Goal: Communication & Community: Participate in discussion

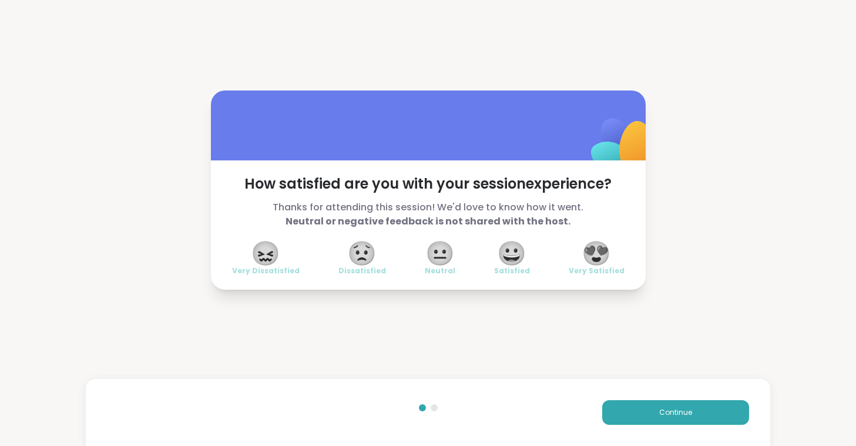
click at [598, 252] on span "😍" at bounding box center [596, 253] width 29 height 21
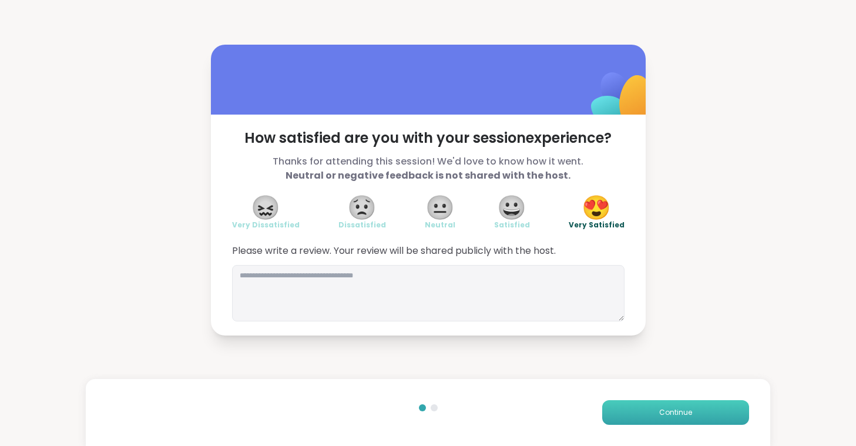
click at [686, 418] on button "Continue" at bounding box center [675, 412] width 147 height 25
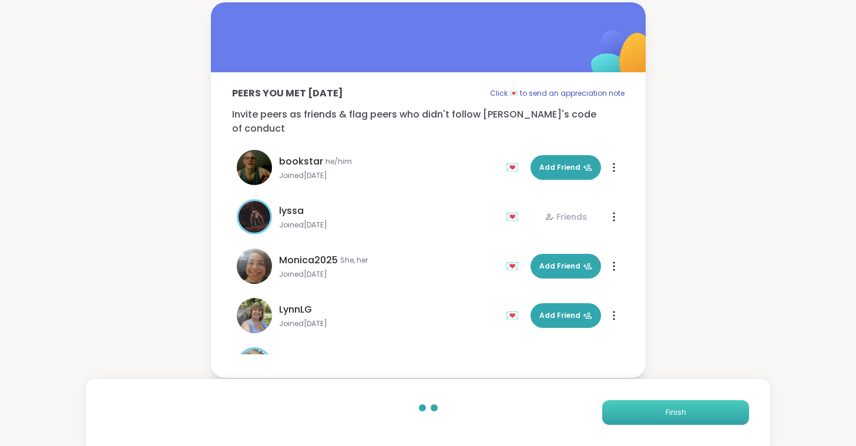
click at [686, 418] on button "Finish" at bounding box center [675, 412] width 147 height 25
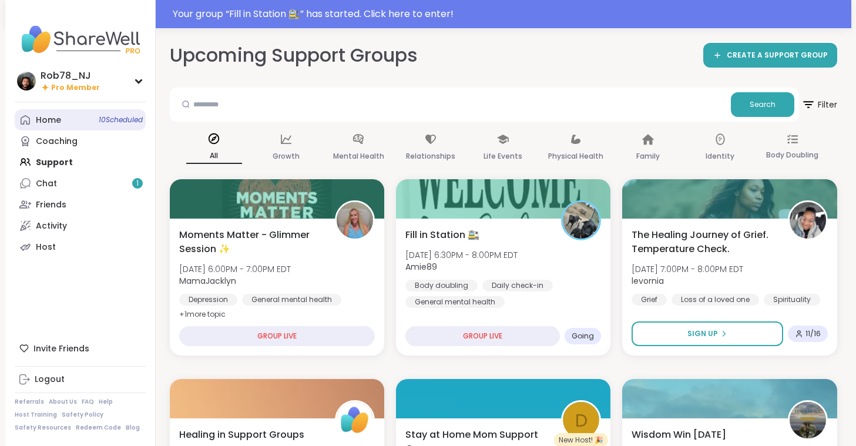
click at [68, 115] on link "Home 10 Scheduled" at bounding box center [80, 119] width 131 height 21
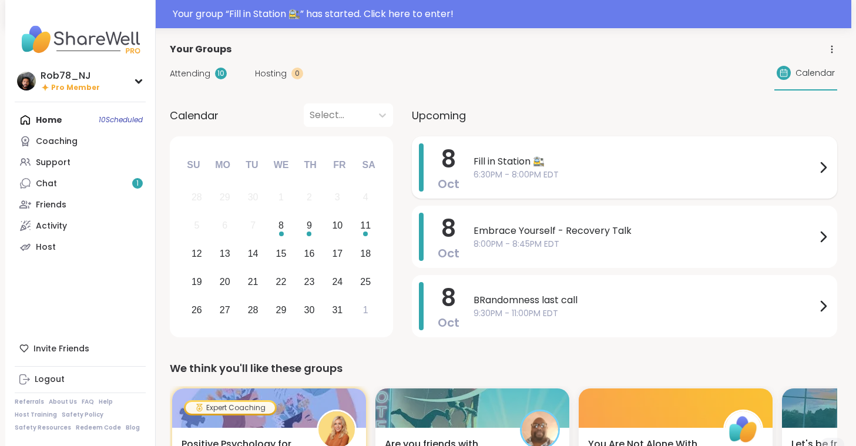
click at [527, 169] on span "6:30PM - 8:00PM EDT" at bounding box center [645, 175] width 343 height 12
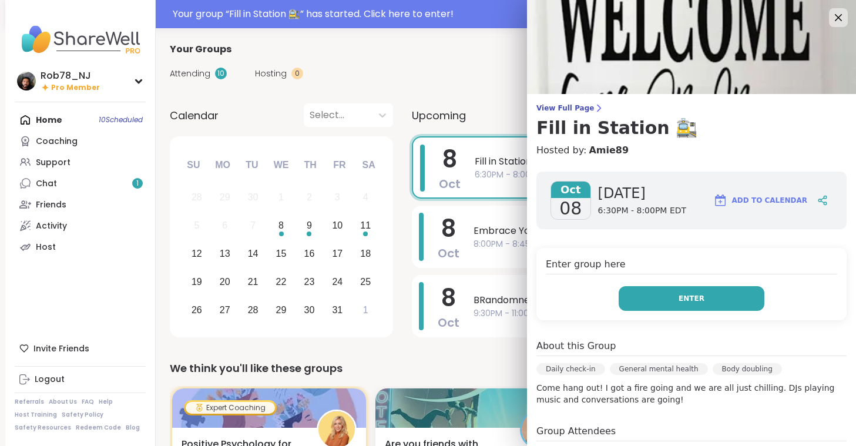
click at [715, 296] on button "Enter" at bounding box center [692, 298] width 146 height 25
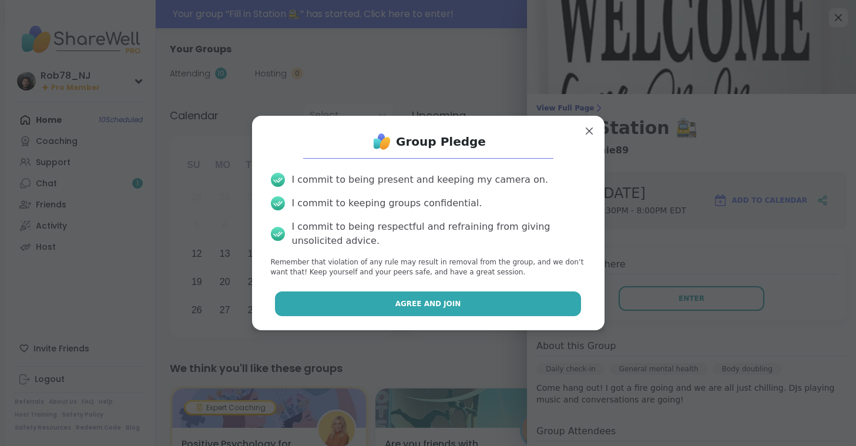
click at [520, 314] on button "Agree and Join" at bounding box center [428, 303] width 306 height 25
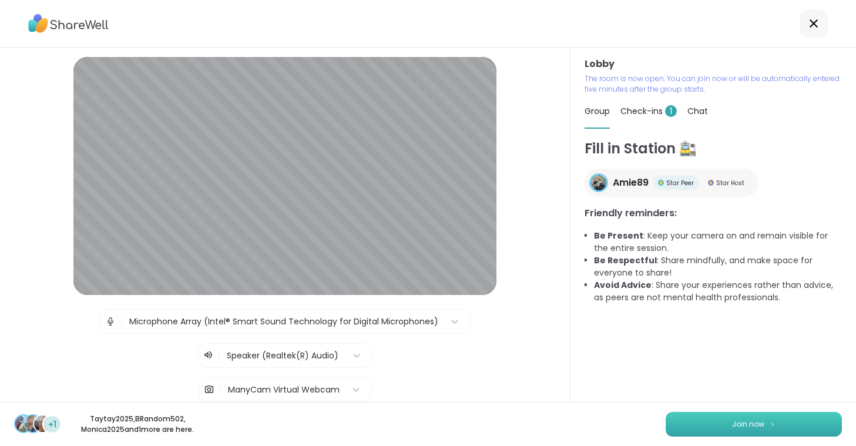
click at [704, 428] on button "Join now" at bounding box center [754, 424] width 176 height 25
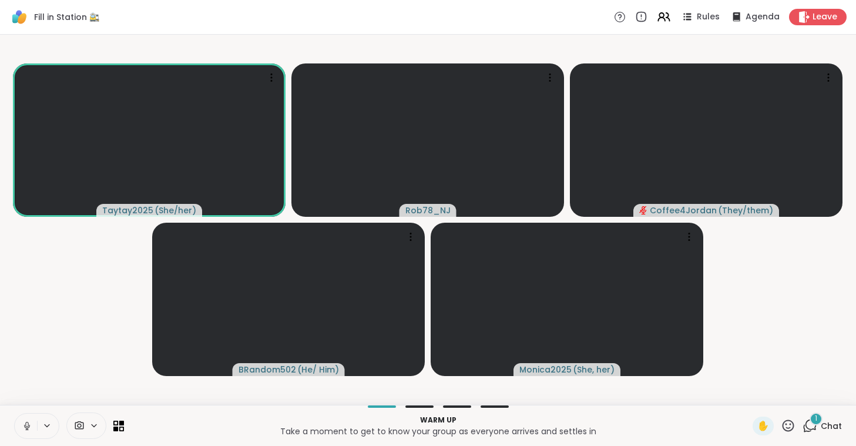
click at [23, 440] on div "Warm up Take a moment to get to know your group as everyone arrives and settles…" at bounding box center [428, 425] width 856 height 41
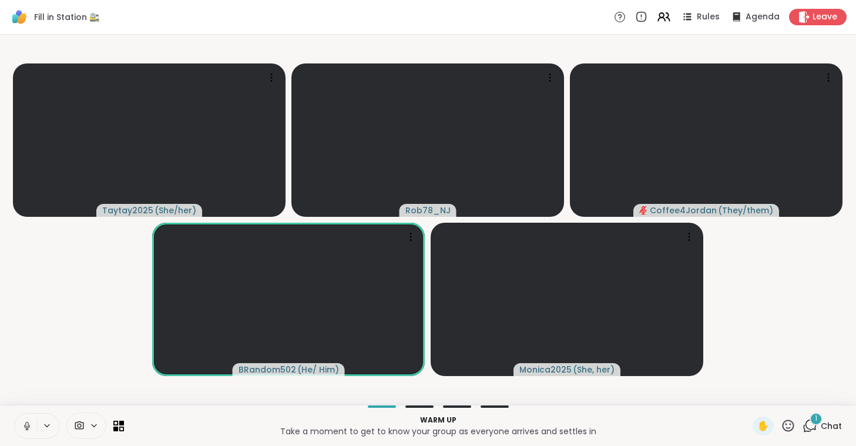
click at [30, 423] on icon at bounding box center [27, 426] width 11 height 11
click at [80, 427] on icon at bounding box center [79, 425] width 11 height 11
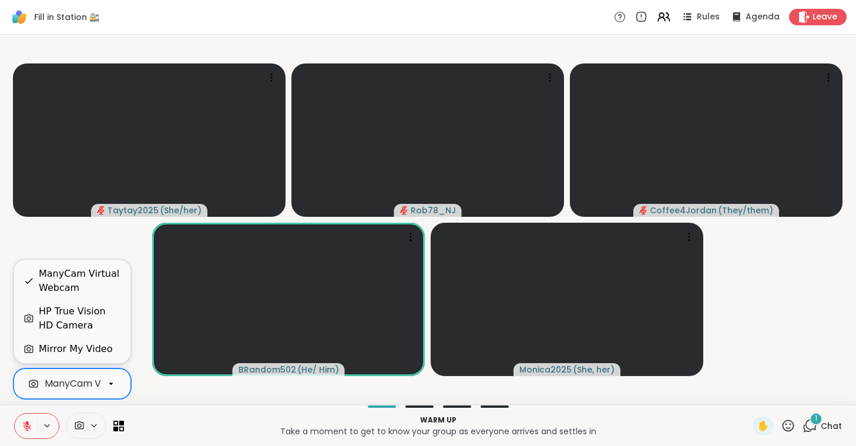
scroll to position [0, 52]
click at [83, 388] on div "ManyCam Virtual Webcam" at bounding box center [54, 384] width 125 height 14
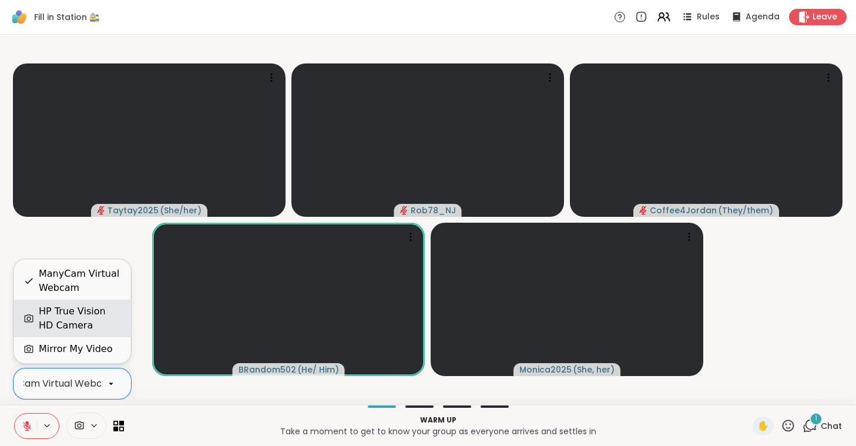
click at [89, 321] on div "HP True Vision HD Camera" at bounding box center [80, 318] width 82 height 28
